Goal: Communication & Community: Participate in discussion

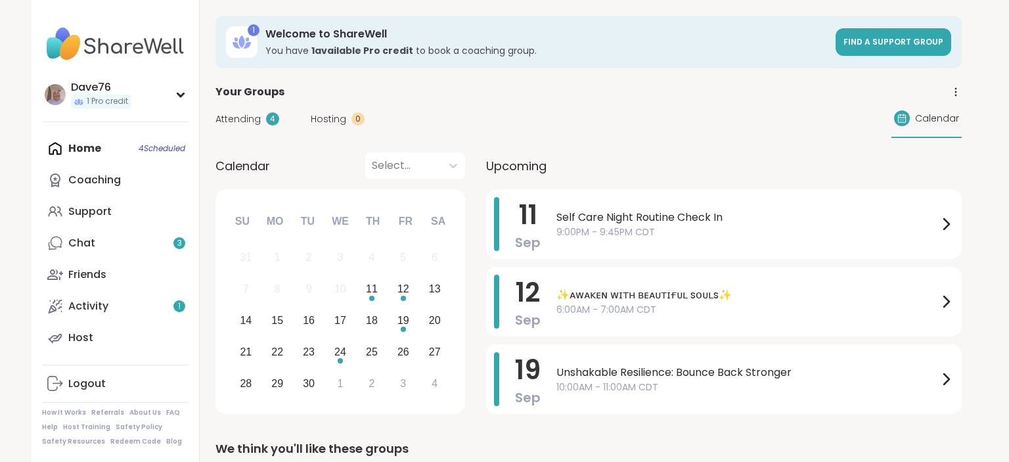
click at [759, 226] on span "9:00PM - 9:45PM CDT" at bounding box center [747, 232] width 382 height 14
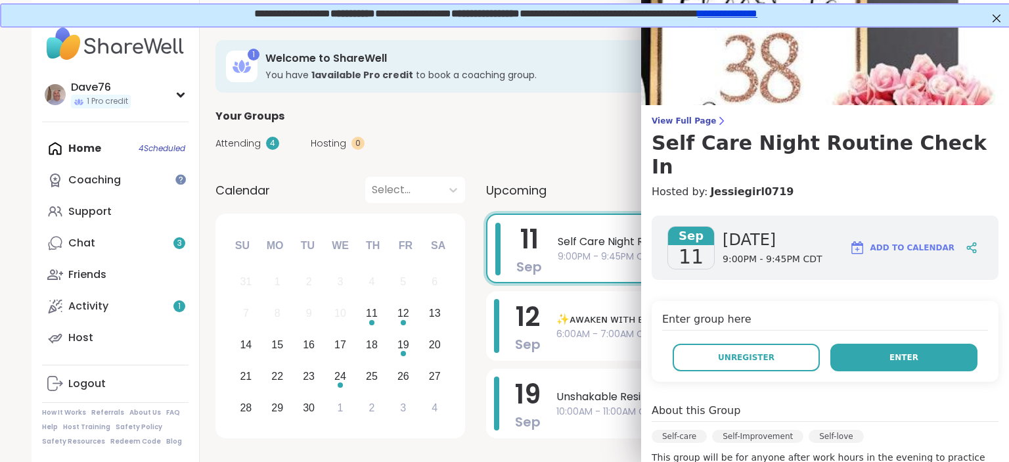
click at [908, 351] on span "Enter" at bounding box center [903, 357] width 29 height 12
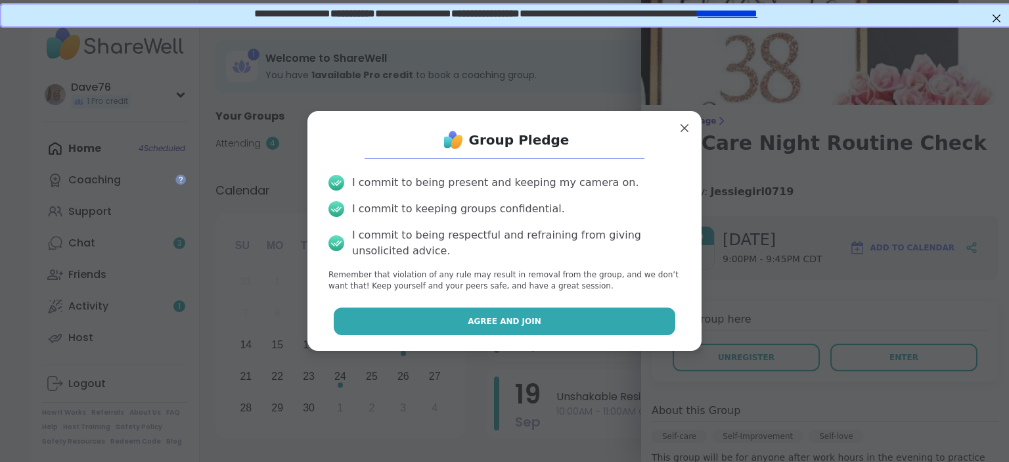
click at [640, 310] on button "Agree and Join" at bounding box center [505, 321] width 342 height 28
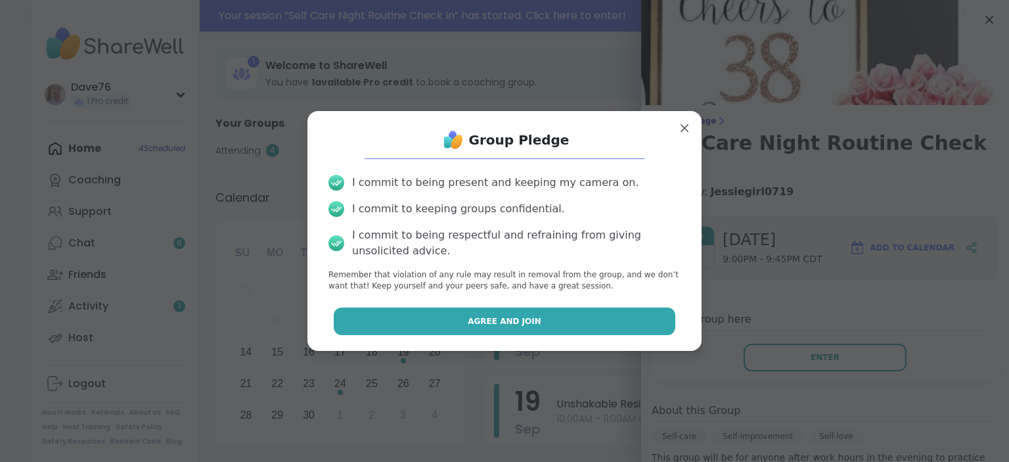
click at [628, 327] on button "Agree and Join" at bounding box center [505, 321] width 342 height 28
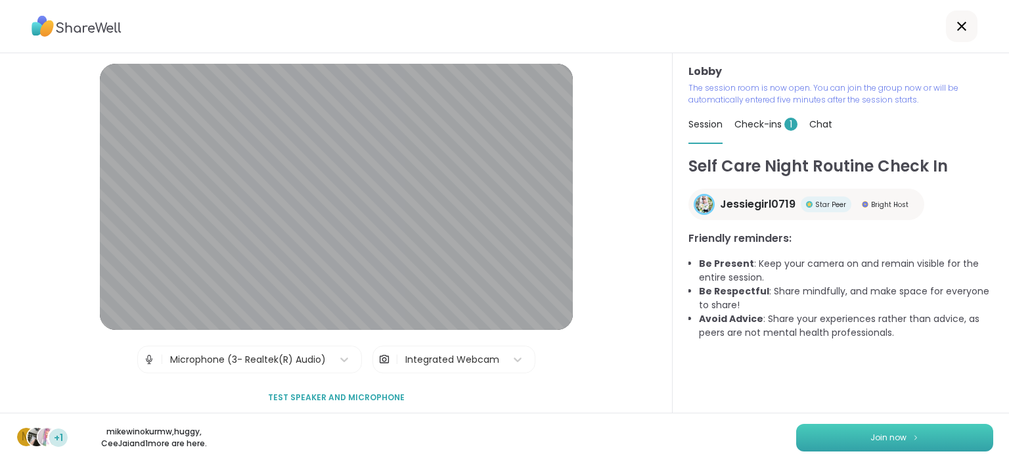
click at [894, 435] on span "Join now" at bounding box center [888, 438] width 36 height 12
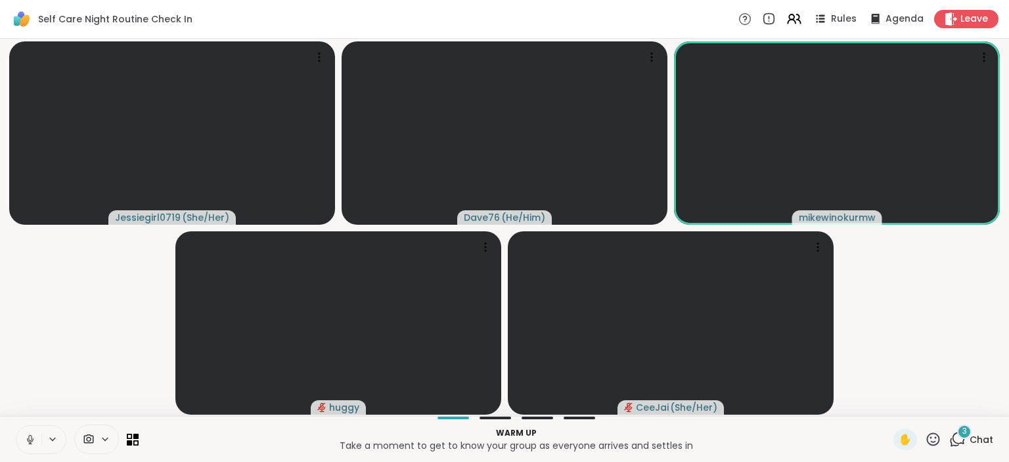
click at [976, 440] on span "Chat" at bounding box center [982, 439] width 24 height 13
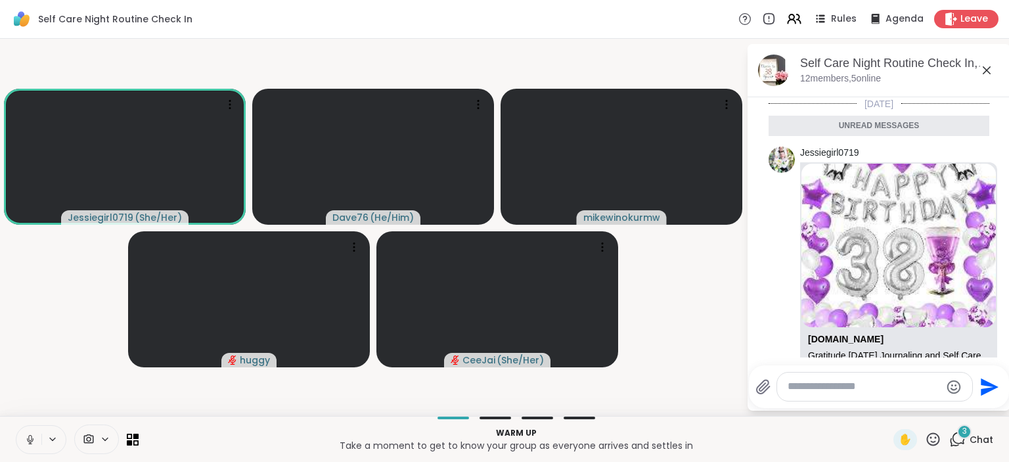
scroll to position [595, 0]
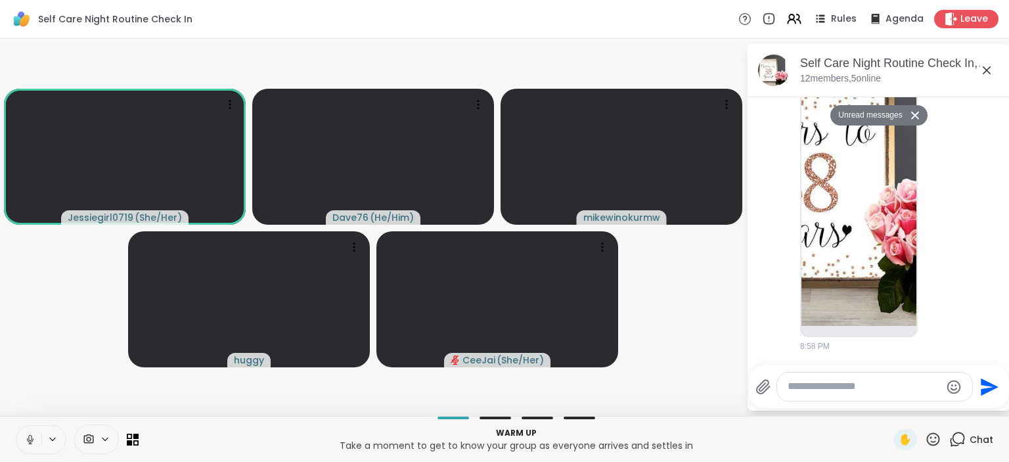
click at [33, 438] on icon at bounding box center [30, 440] width 7 height 4
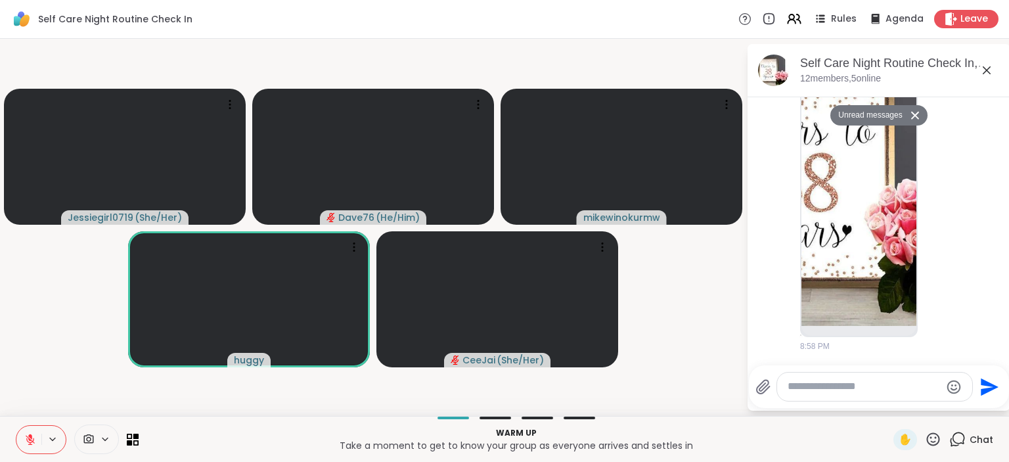
click at [884, 115] on button "Unread messages" at bounding box center [868, 115] width 76 height 21
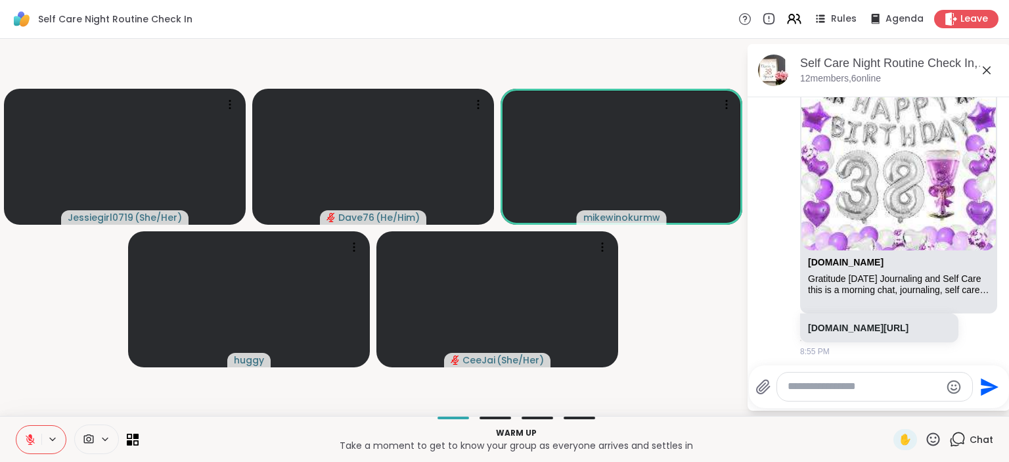
scroll to position [76, 0]
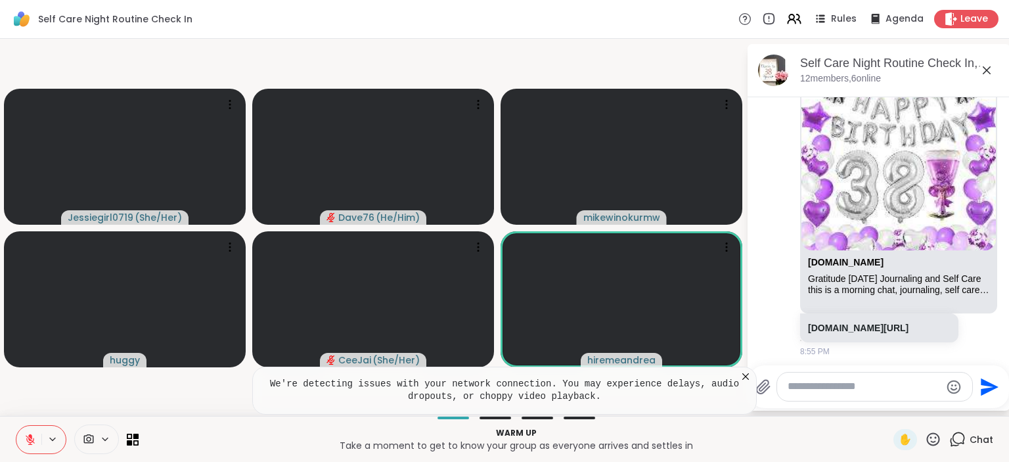
click at [746, 374] on icon at bounding box center [745, 376] width 13 height 13
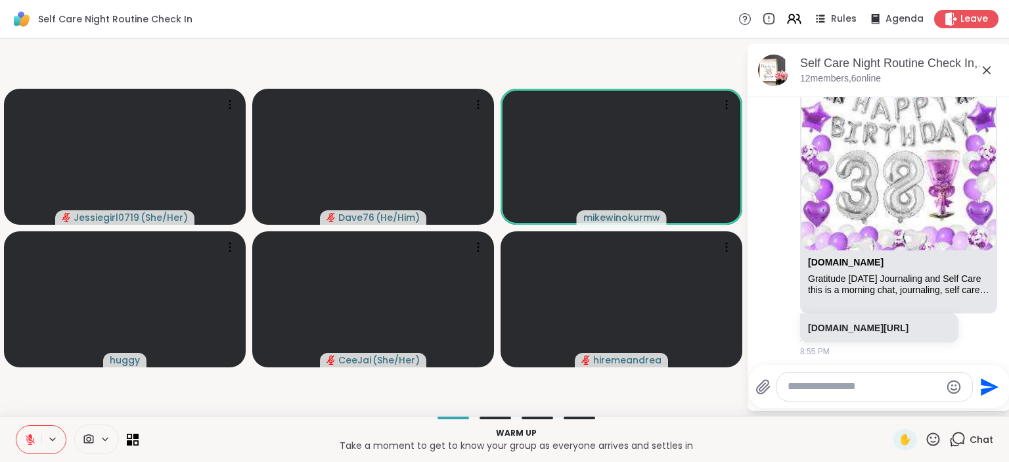
scroll to position [0, 0]
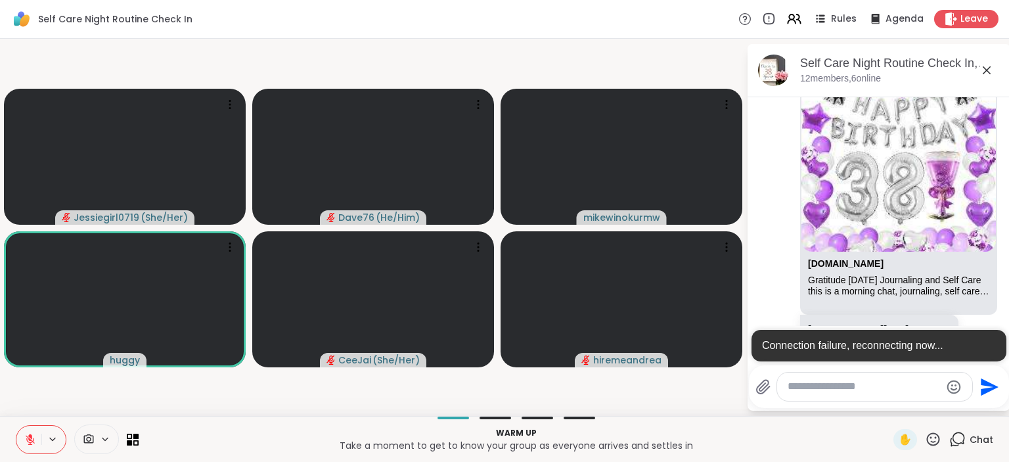
click at [989, 72] on icon at bounding box center [987, 70] width 8 height 8
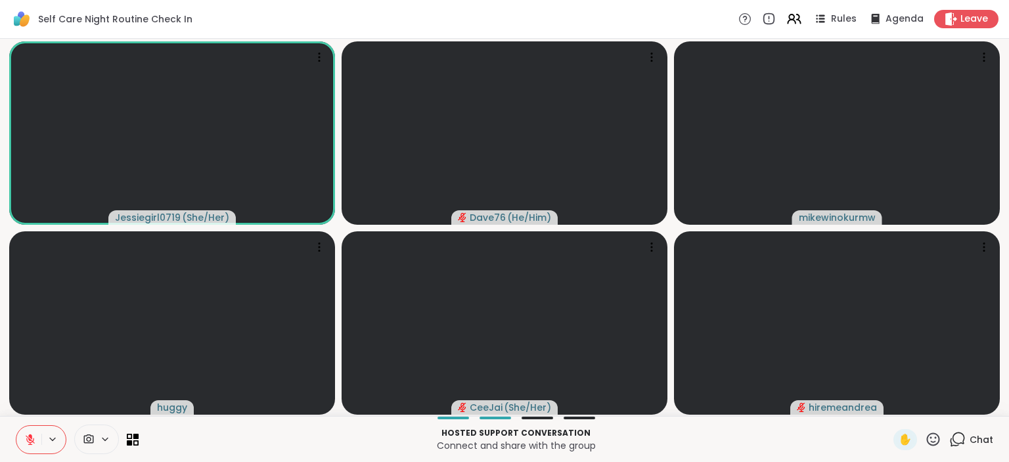
click at [965, 444] on icon at bounding box center [959, 438] width 12 height 12
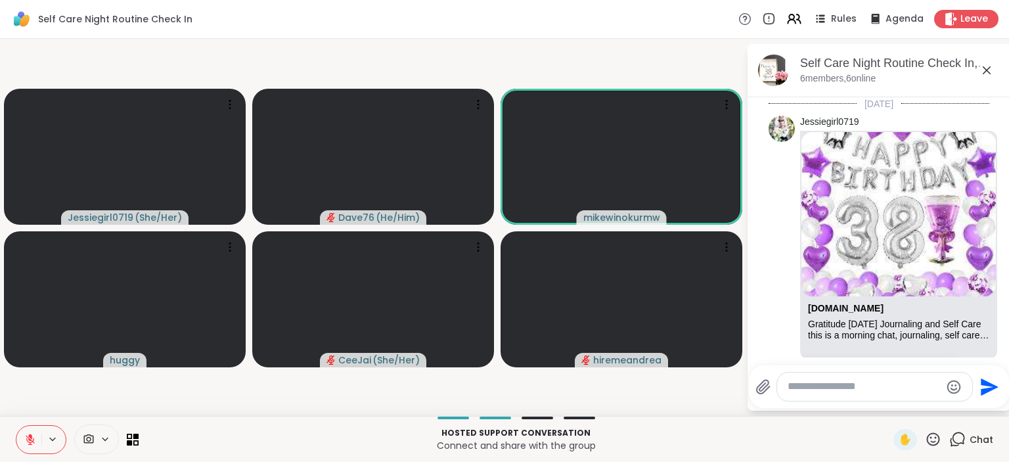
scroll to position [704, 0]
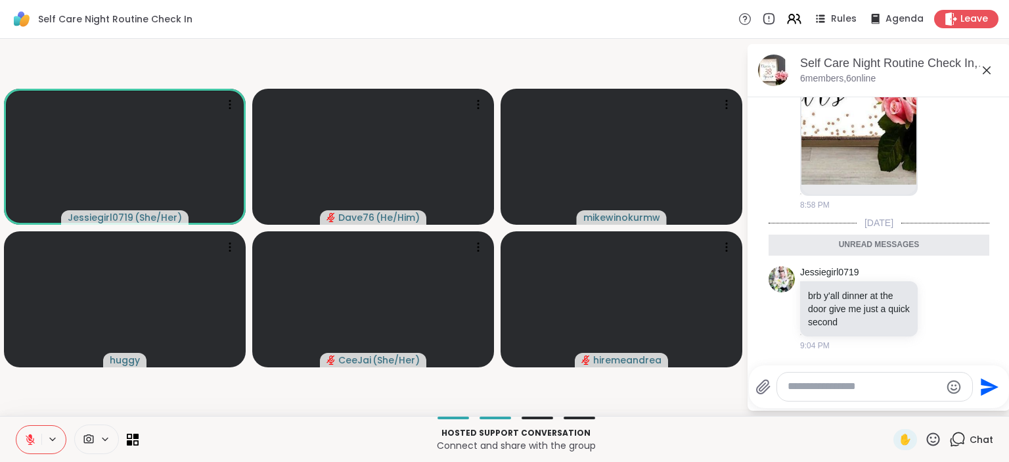
click at [884, 383] on textarea "Type your message" at bounding box center [864, 387] width 153 height 14
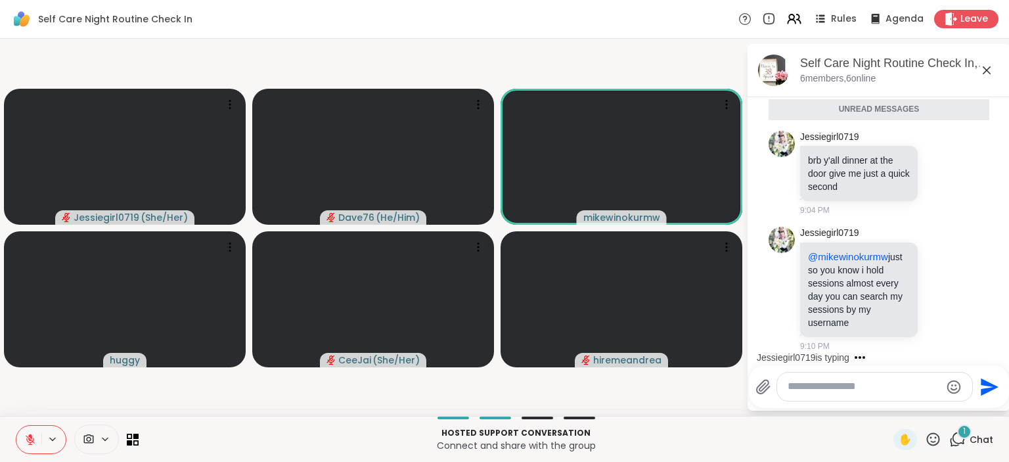
scroll to position [808, 0]
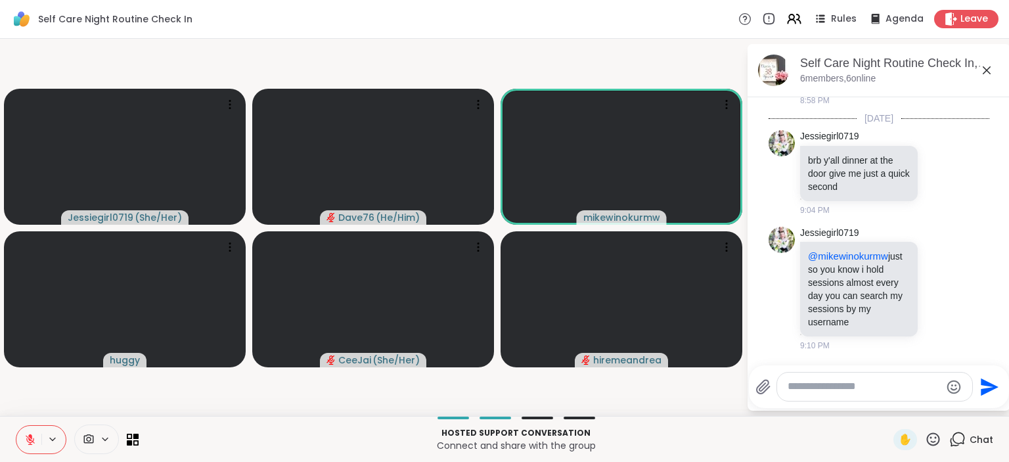
click at [874, 390] on textarea "Type your message" at bounding box center [864, 387] width 153 height 14
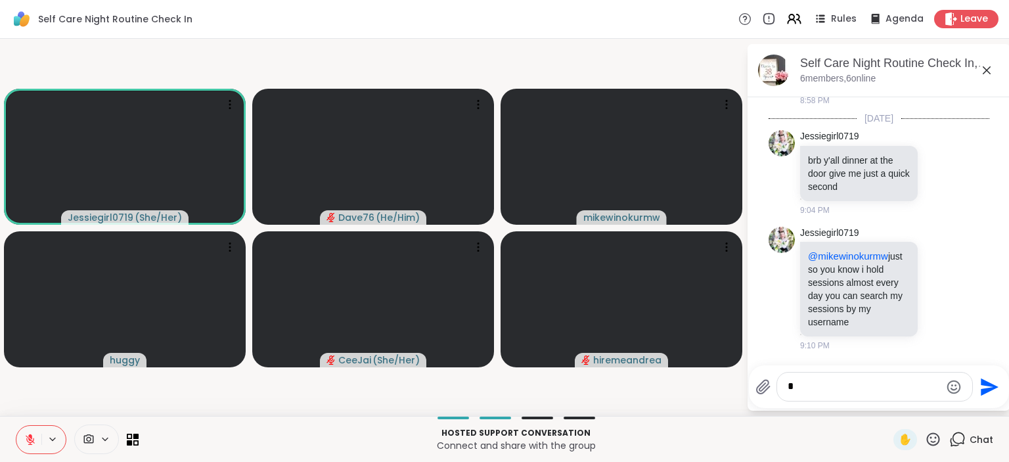
click at [874, 390] on textarea "*" at bounding box center [864, 387] width 153 height 14
type textarea "*"
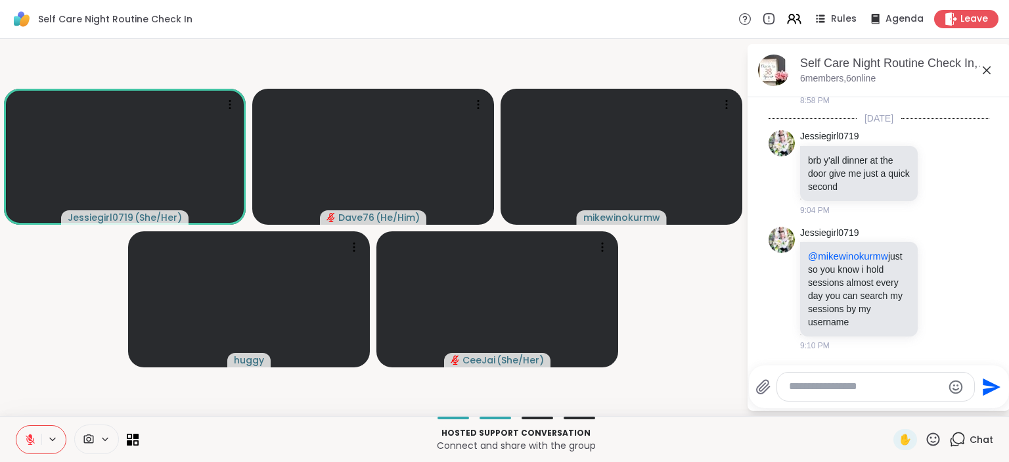
type textarea "*"
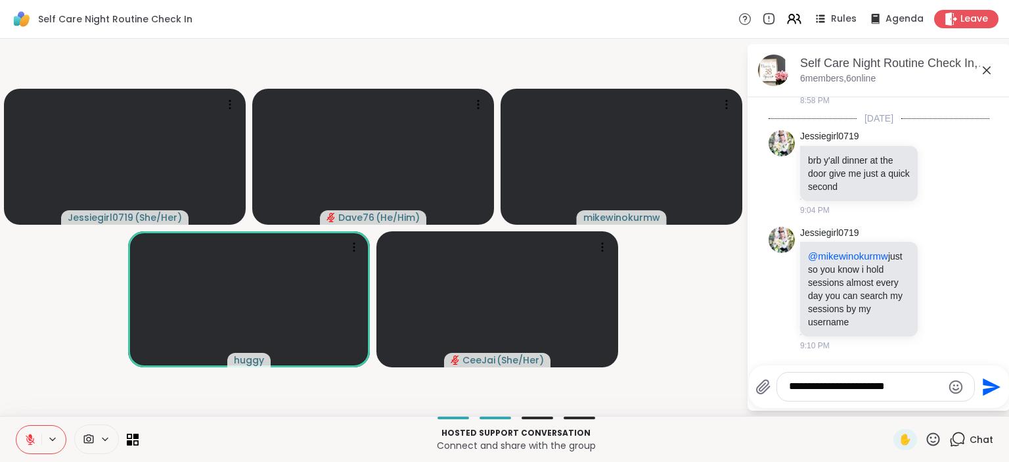
click at [884, 390] on textarea "**********" at bounding box center [865, 387] width 153 height 14
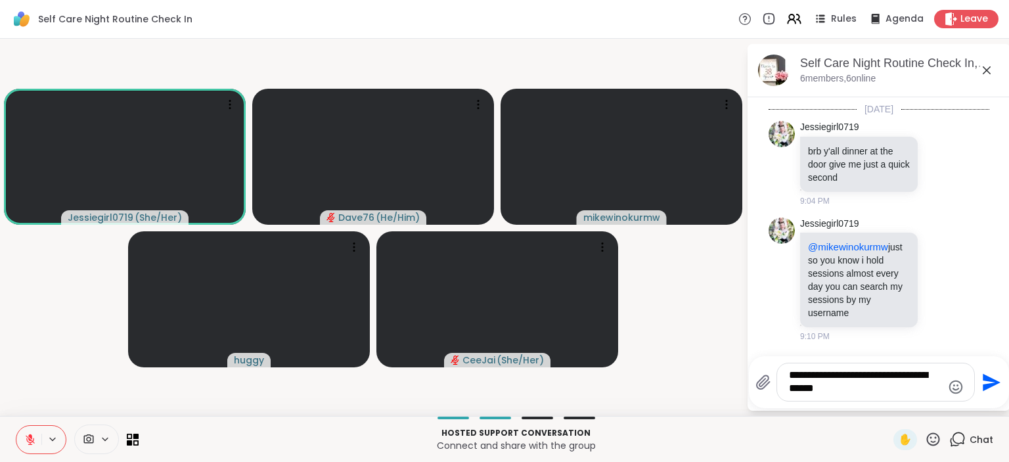
type textarea "**********"
click at [991, 384] on icon "Send" at bounding box center [992, 382] width 18 height 18
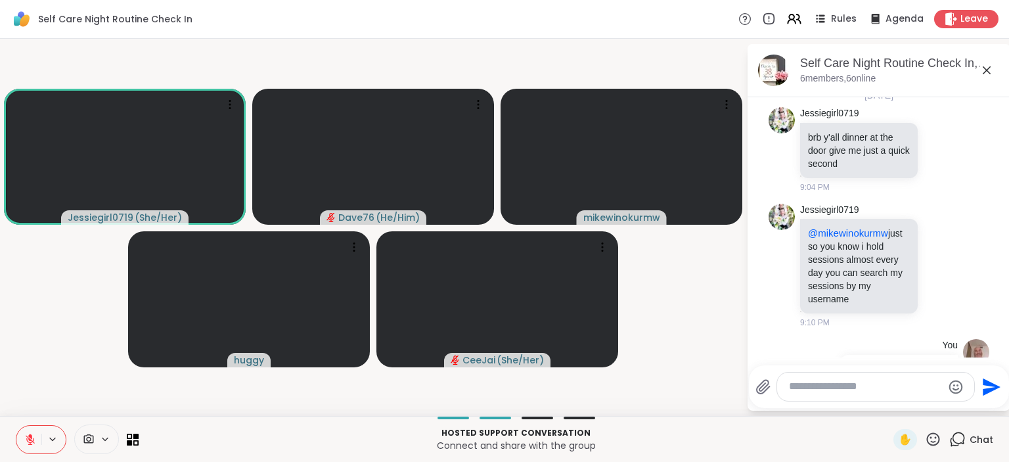
scroll to position [891, 0]
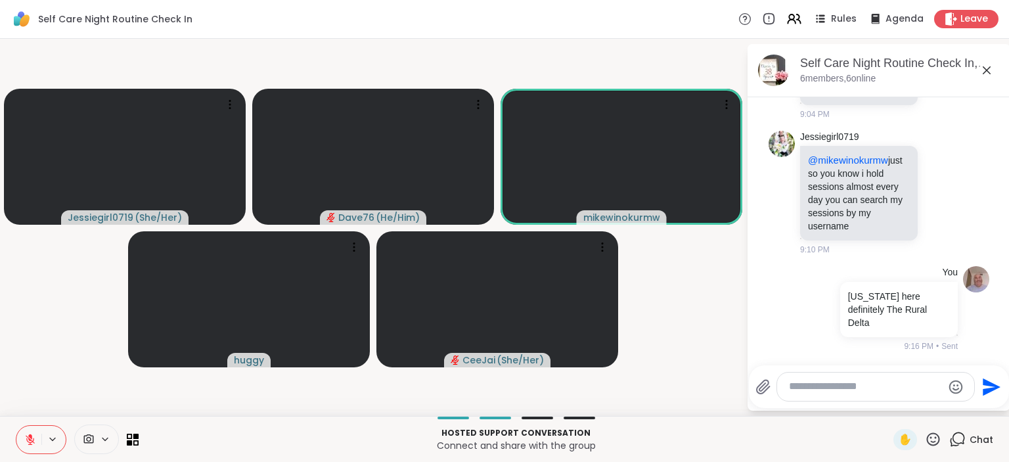
click at [930, 443] on icon at bounding box center [933, 439] width 16 height 16
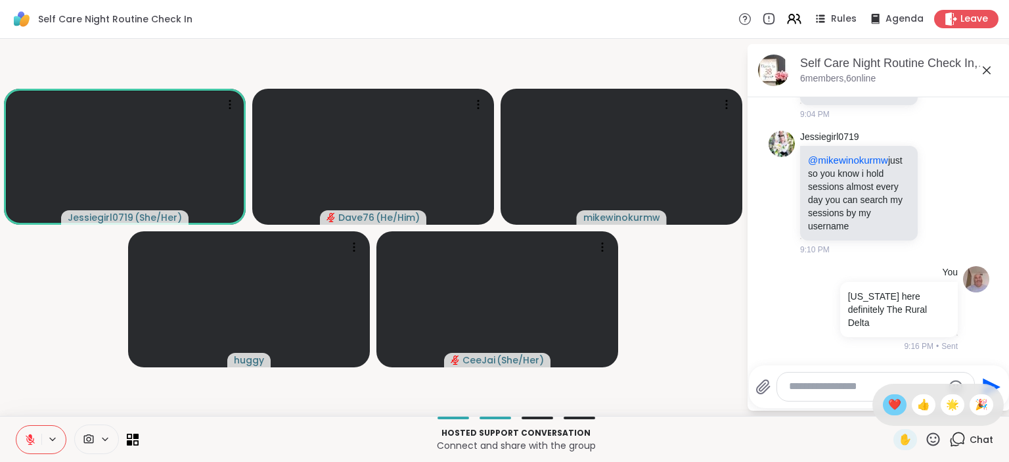
click at [889, 408] on span "❤️" at bounding box center [894, 405] width 13 height 16
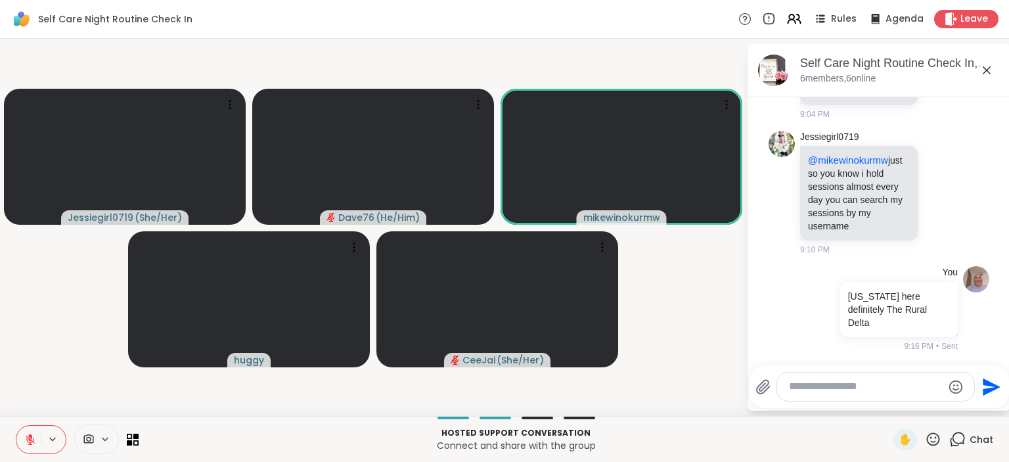
click at [28, 438] on icon at bounding box center [30, 439] width 9 height 9
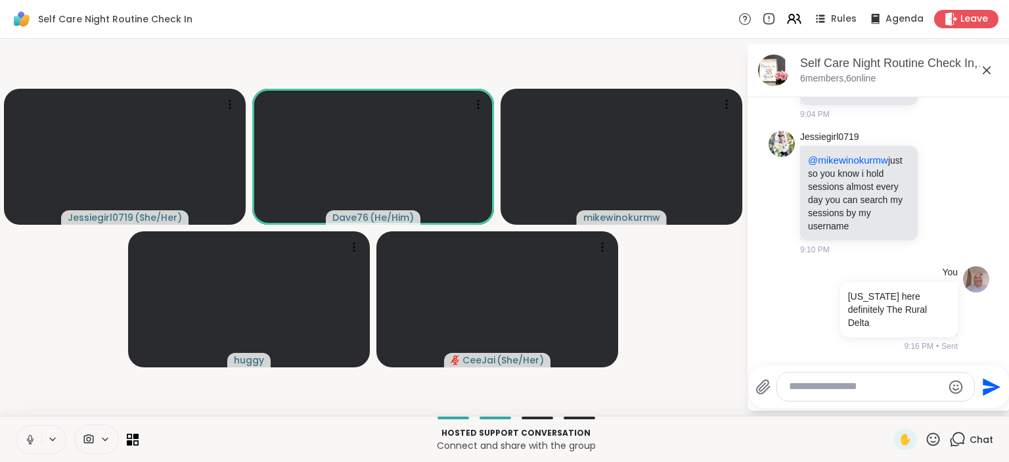
click at [28, 438] on icon at bounding box center [30, 440] width 12 height 12
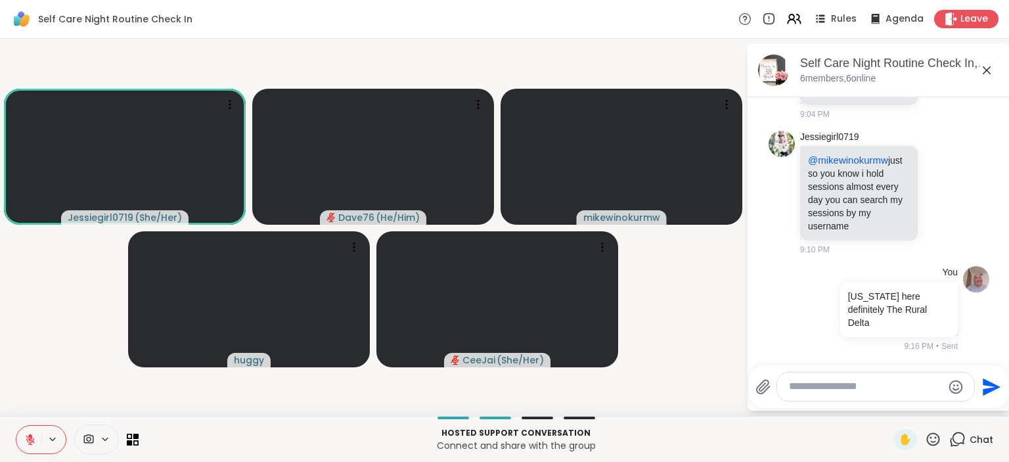
click at [28, 438] on icon at bounding box center [30, 439] width 9 height 9
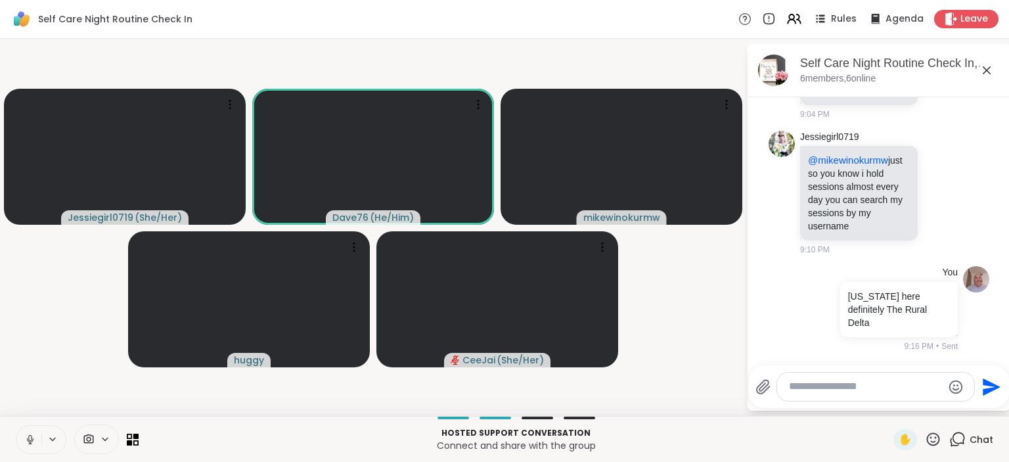
click at [28, 438] on icon at bounding box center [30, 440] width 12 height 12
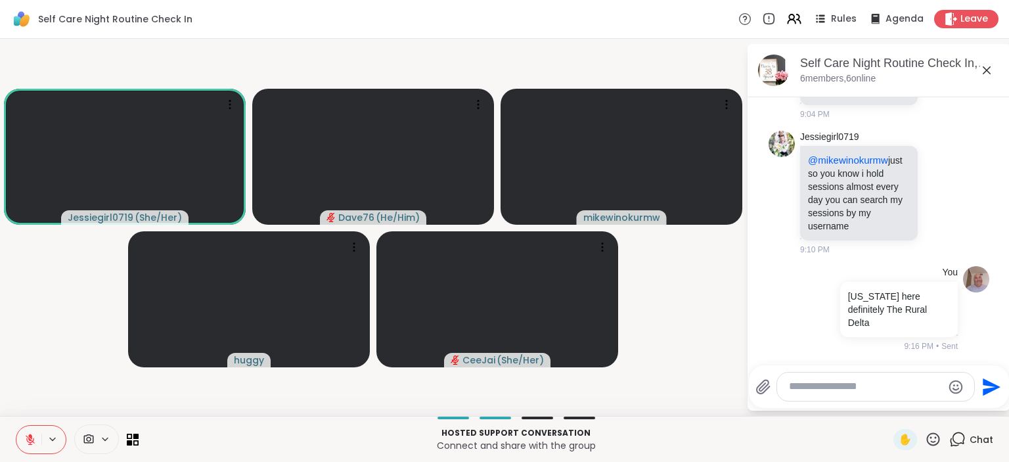
click at [28, 438] on icon at bounding box center [30, 439] width 9 height 9
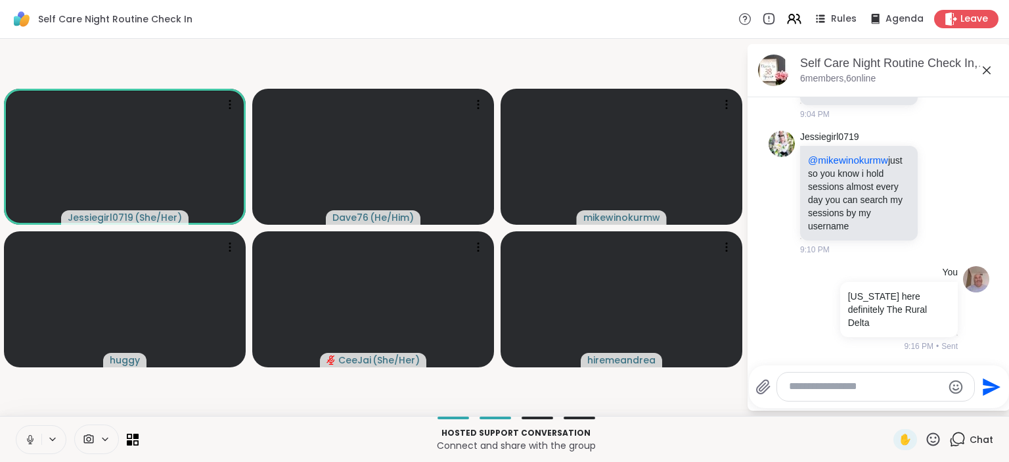
click at [30, 440] on icon at bounding box center [29, 438] width 3 height 6
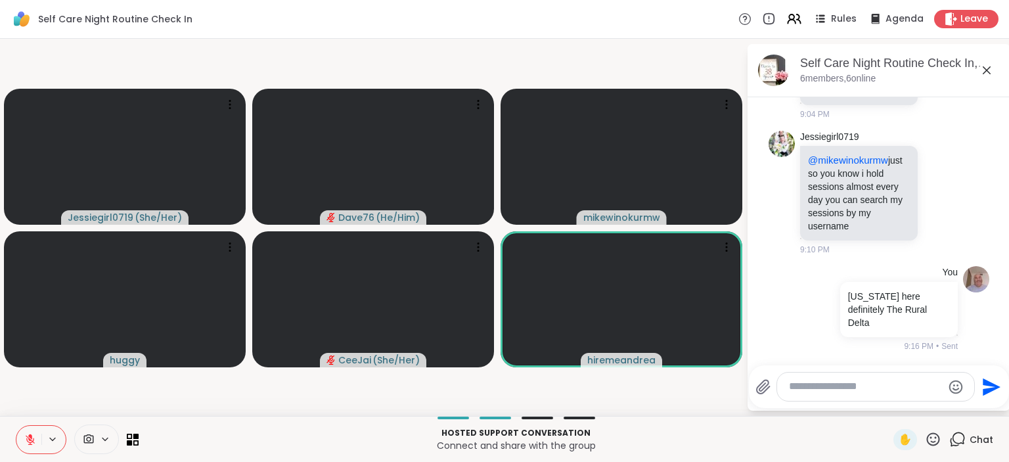
click at [818, 386] on textarea "Type your message" at bounding box center [865, 387] width 153 height 14
click at [930, 443] on icon at bounding box center [933, 439] width 16 height 16
click at [892, 410] on span "❤️" at bounding box center [894, 405] width 13 height 16
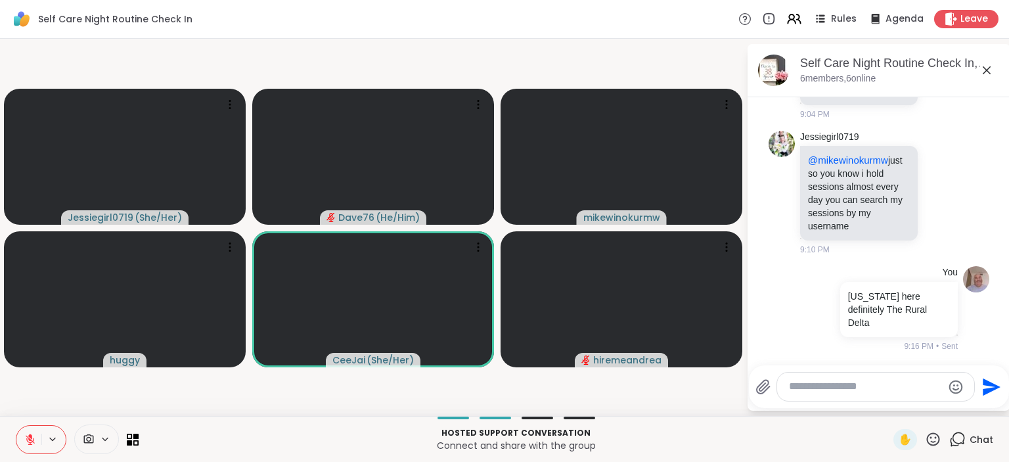
click at [937, 443] on icon at bounding box center [933, 439] width 16 height 16
click at [895, 405] on span "❤️" at bounding box center [894, 405] width 13 height 16
click at [933, 440] on icon at bounding box center [933, 439] width 16 height 16
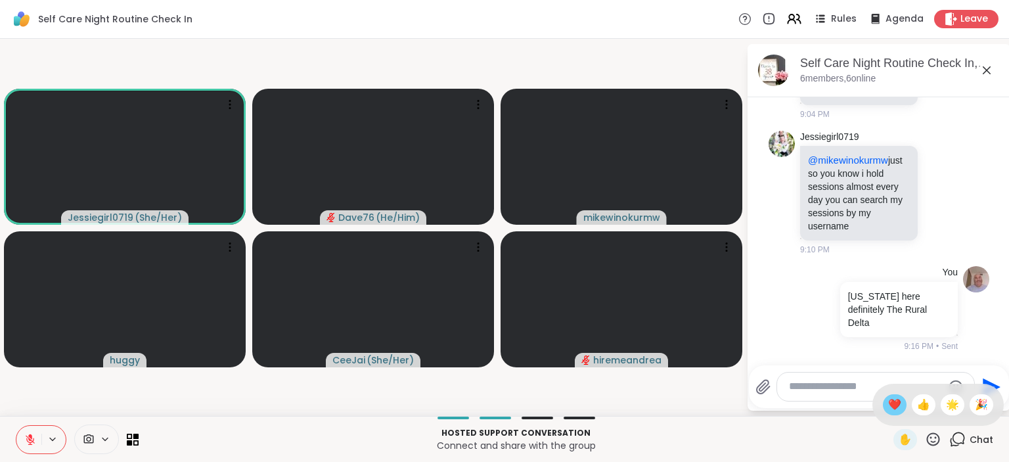
click at [883, 401] on div "❤️" at bounding box center [895, 404] width 24 height 21
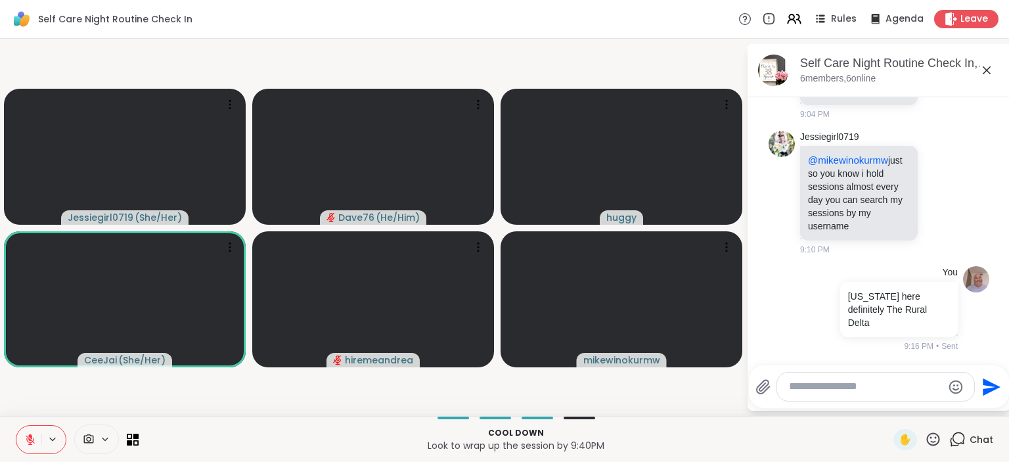
click at [855, 389] on textarea "Type your message" at bounding box center [865, 387] width 153 height 14
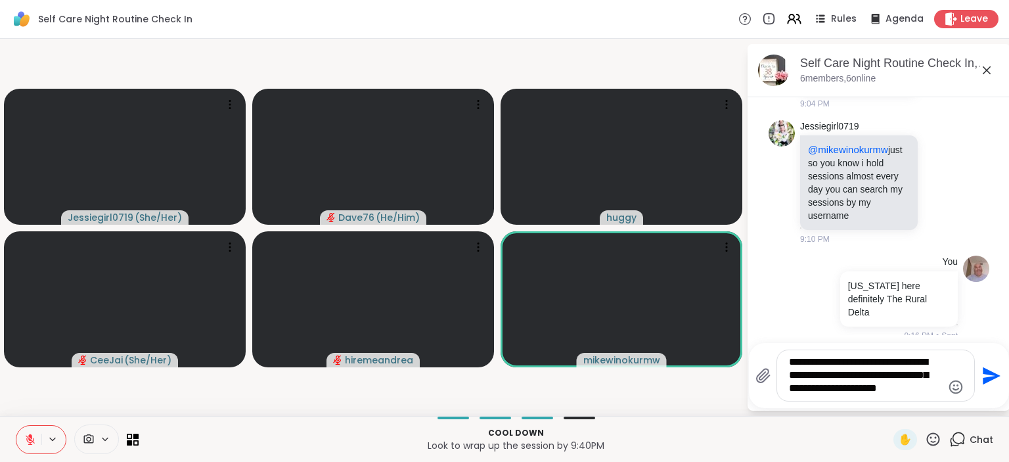
type textarea "**********"
click at [991, 377] on icon "Send" at bounding box center [992, 376] width 18 height 18
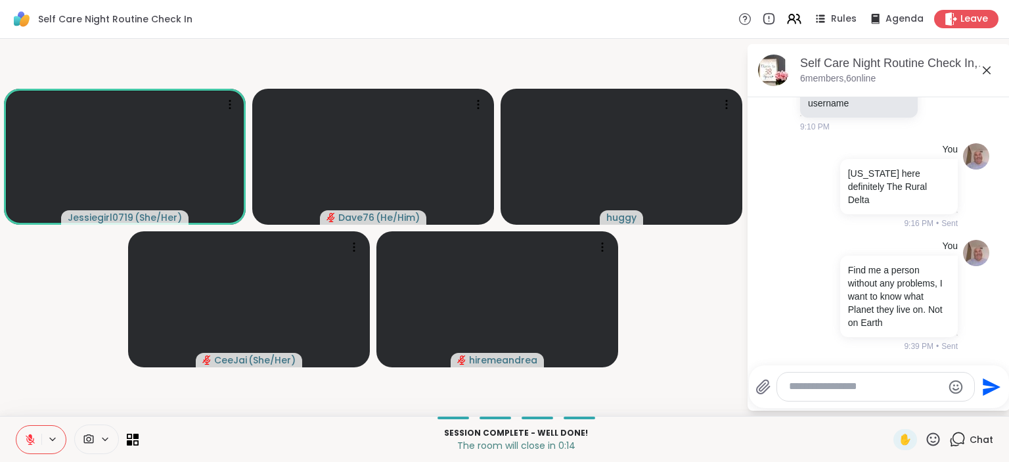
scroll to position [1033, 0]
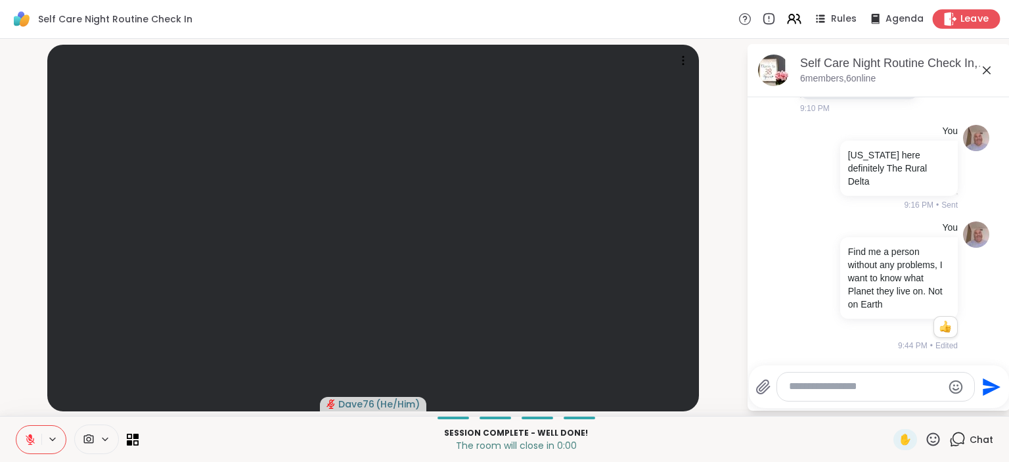
click at [976, 23] on span "Leave" at bounding box center [974, 19] width 29 height 14
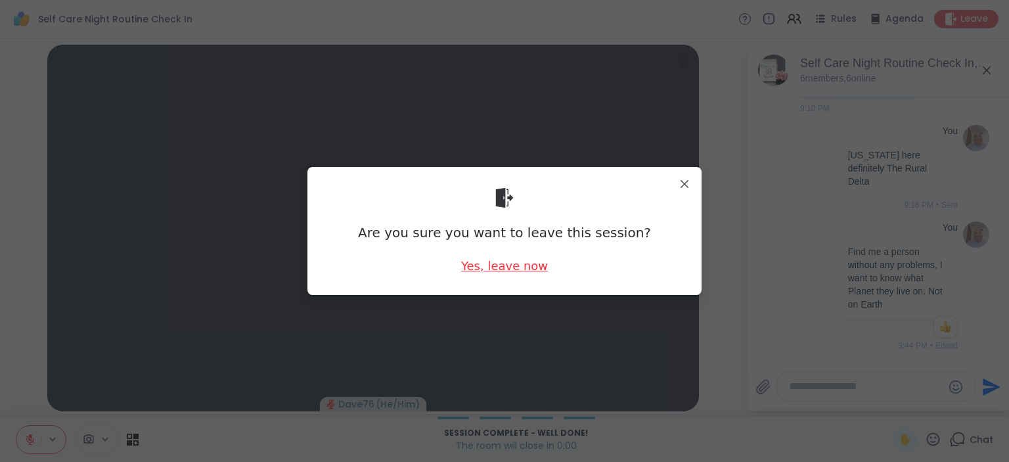
click at [519, 265] on div "Yes, leave now" at bounding box center [504, 266] width 87 height 16
